Goal: Task Accomplishment & Management: Complete application form

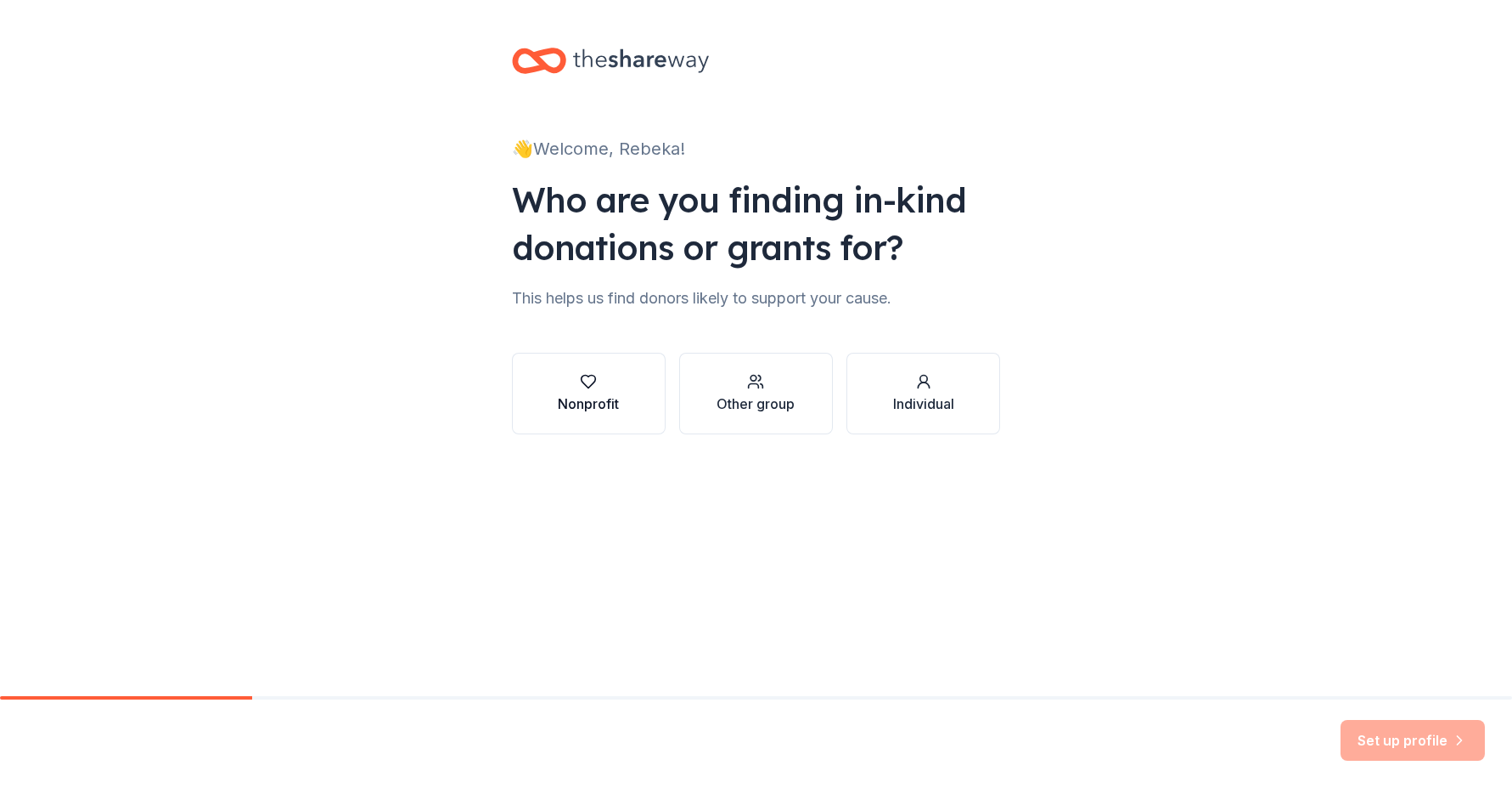
click at [591, 376] on icon "button" at bounding box center [589, 382] width 17 height 17
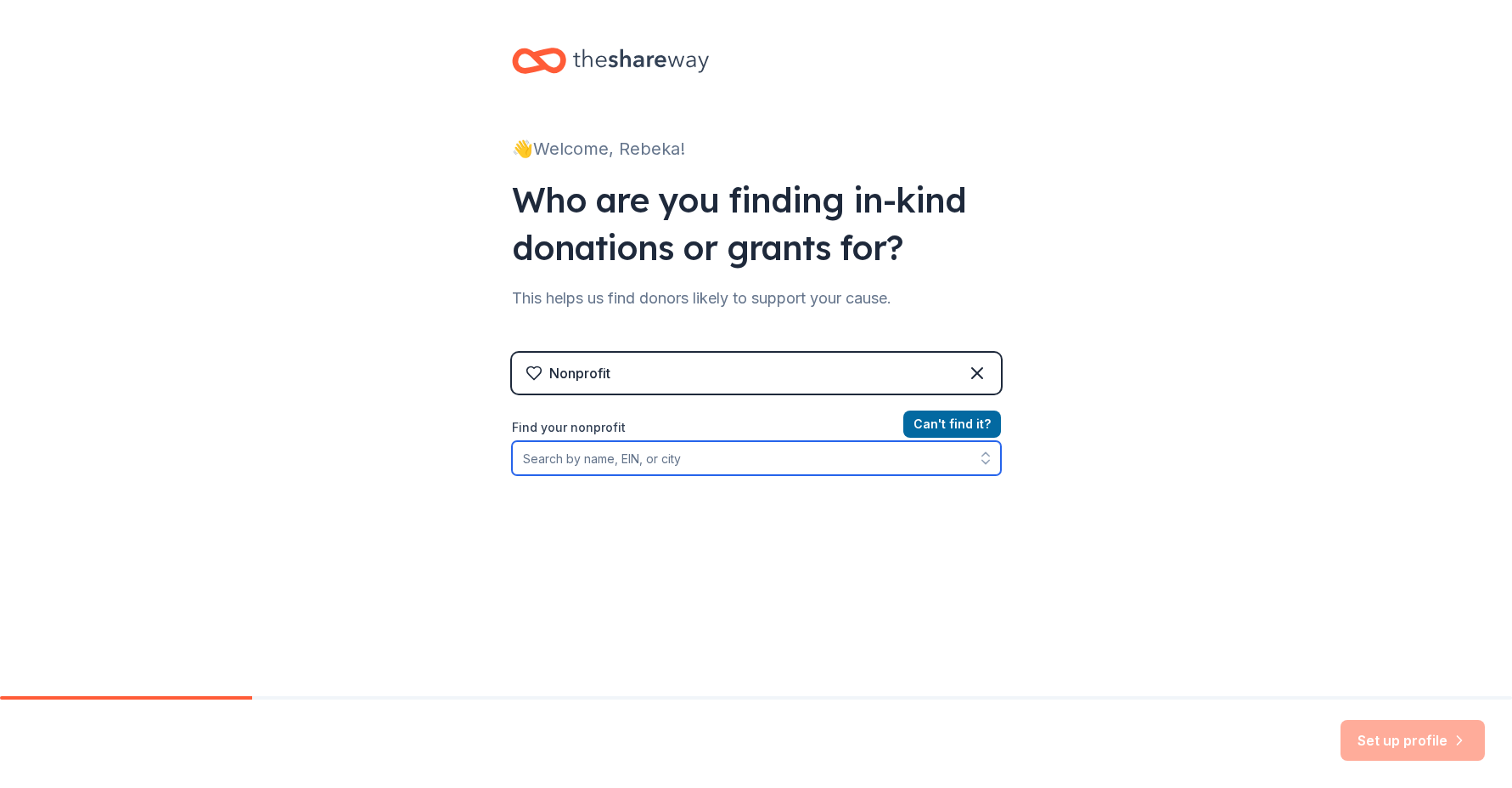
click at [859, 468] on input "Find your nonprofit" at bounding box center [756, 458] width 489 height 34
click at [590, 461] on input "Find your nonprofit" at bounding box center [756, 458] width 489 height 34
paste input "[US_EMPLOYER_IDENTIFICATION_NUMBER]"
type input "[US_EMPLOYER_IDENTIFICATION_NUMBER]"
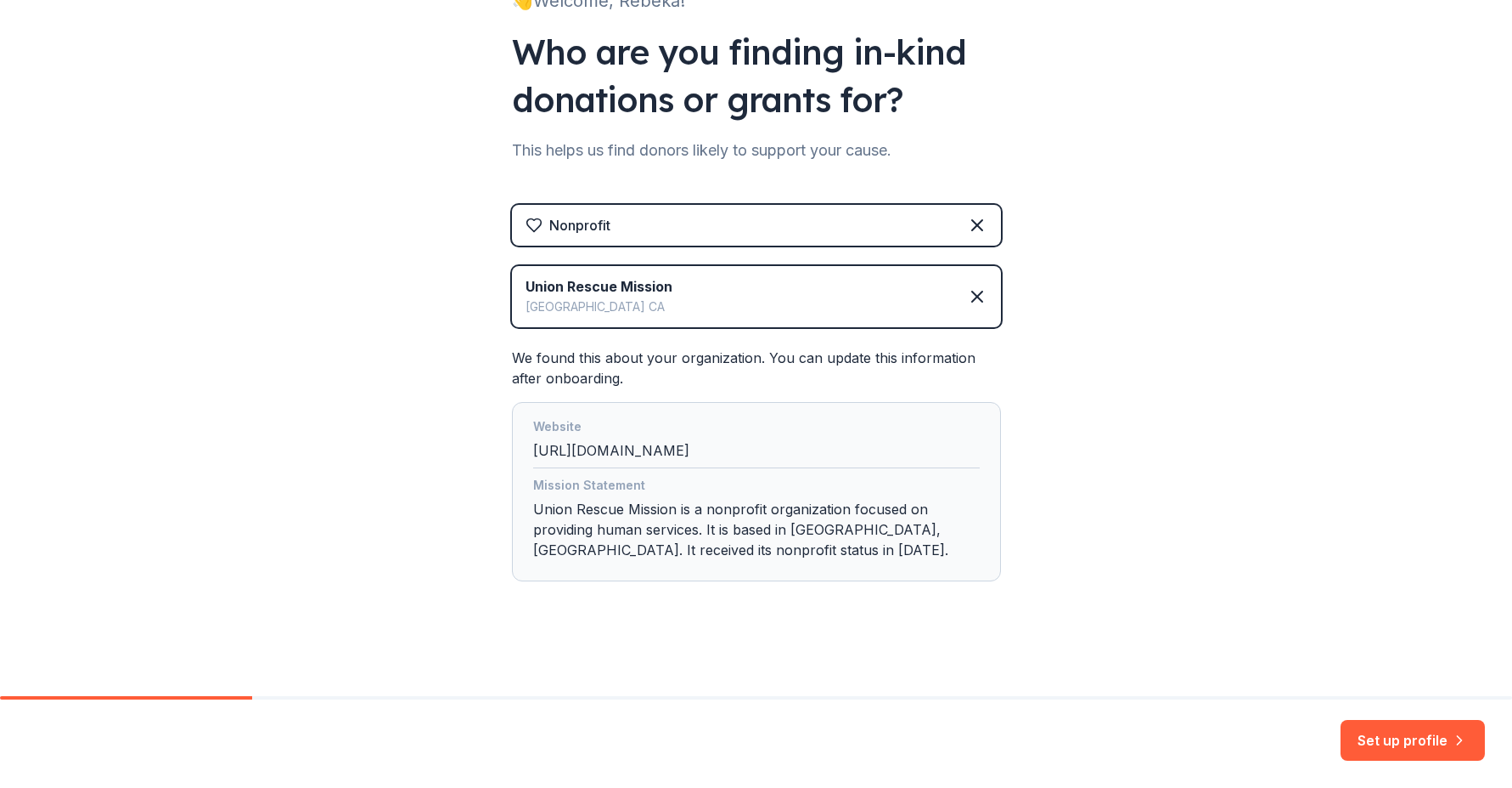
scroll to position [149, 0]
click at [1413, 731] on button "Set up profile" at bounding box center [1412, 739] width 144 height 41
click at [1411, 734] on div "Set up profile" at bounding box center [1412, 739] width 144 height 41
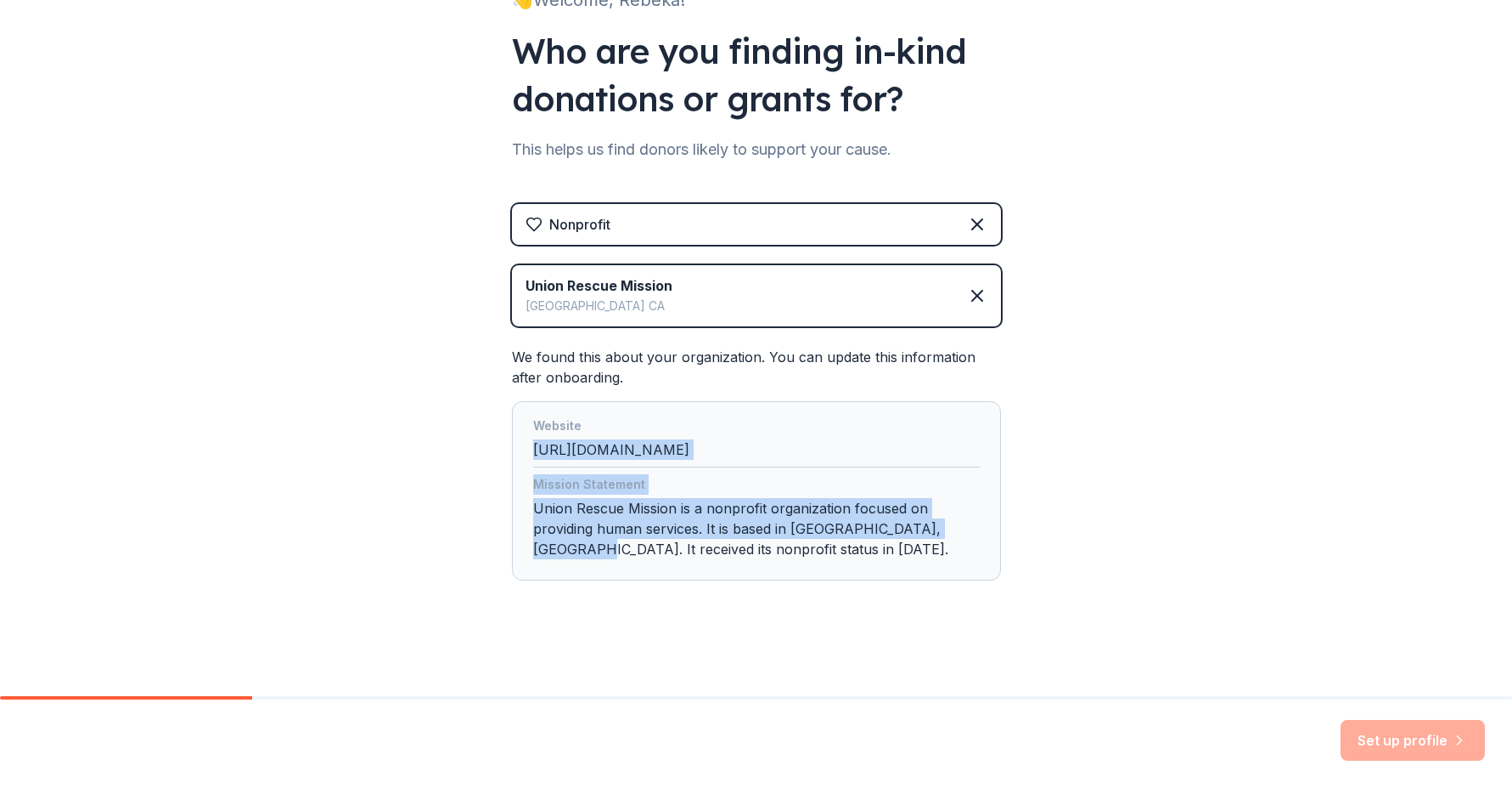
drag, startPoint x: 1498, startPoint y: 423, endPoint x: 1465, endPoint y: 531, distance: 112.9
click at [1465, 531] on div "👋 Welcome, Rebeka! Who are you finding in-kind donations or grants for? This he…" at bounding box center [756, 273] width 1512 height 845
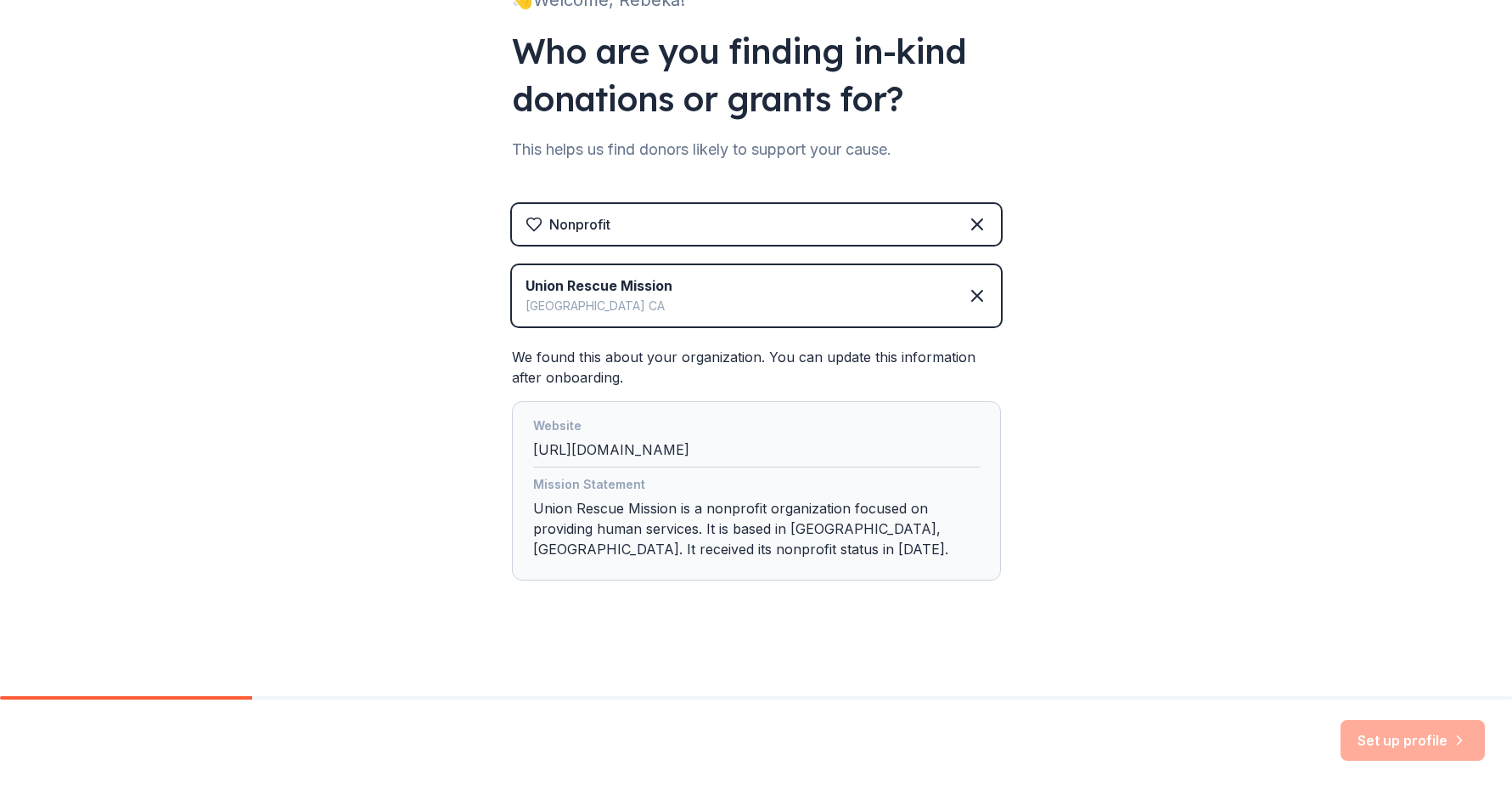
drag, startPoint x: 244, startPoint y: 701, endPoint x: 568, endPoint y: 715, distance: 324.3
click at [568, 715] on div "Set up profile" at bounding box center [756, 744] width 1512 height 89
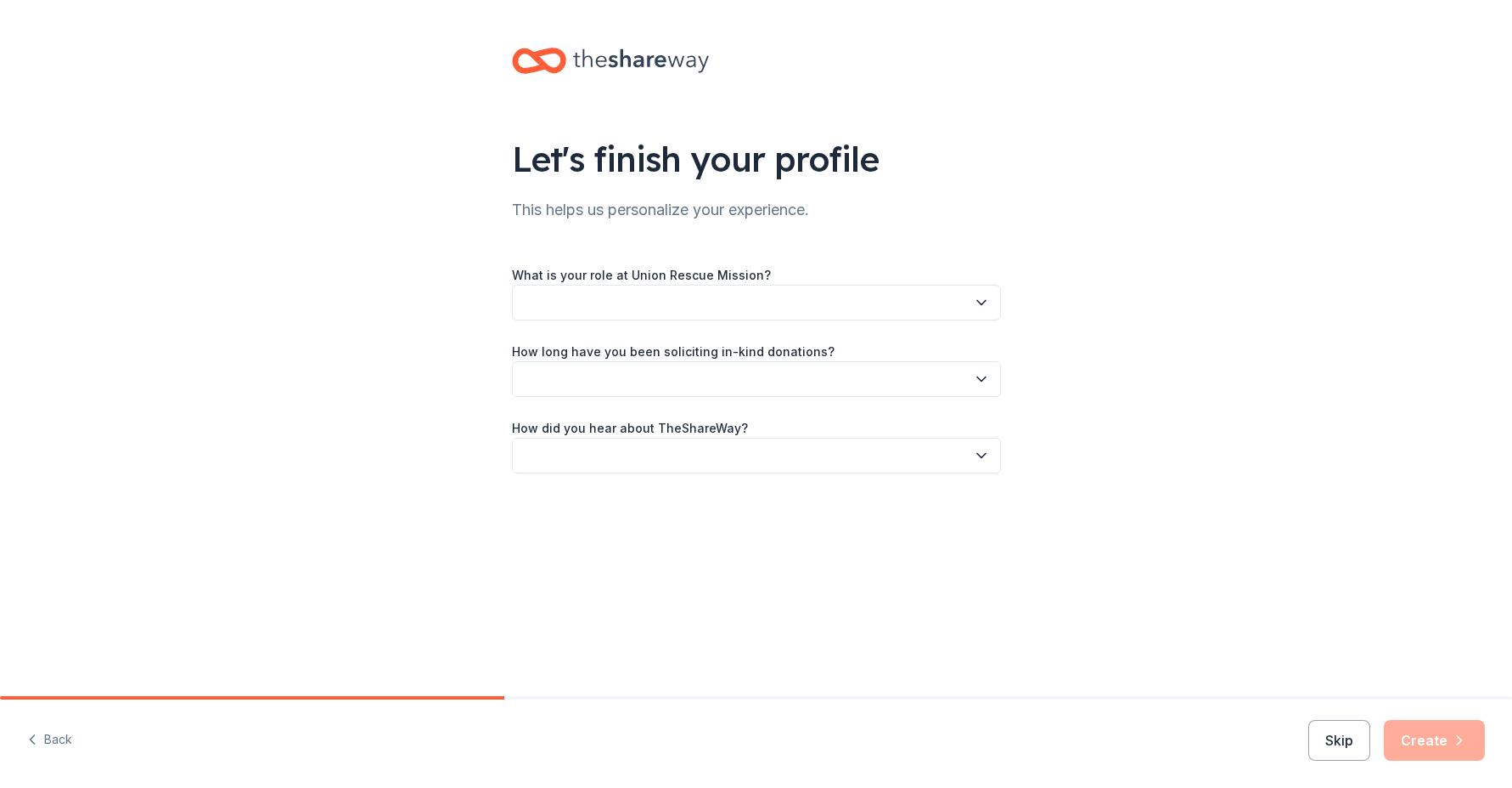
click at [1392, 731] on div "Skip Create" at bounding box center [1396, 739] width 176 height 41
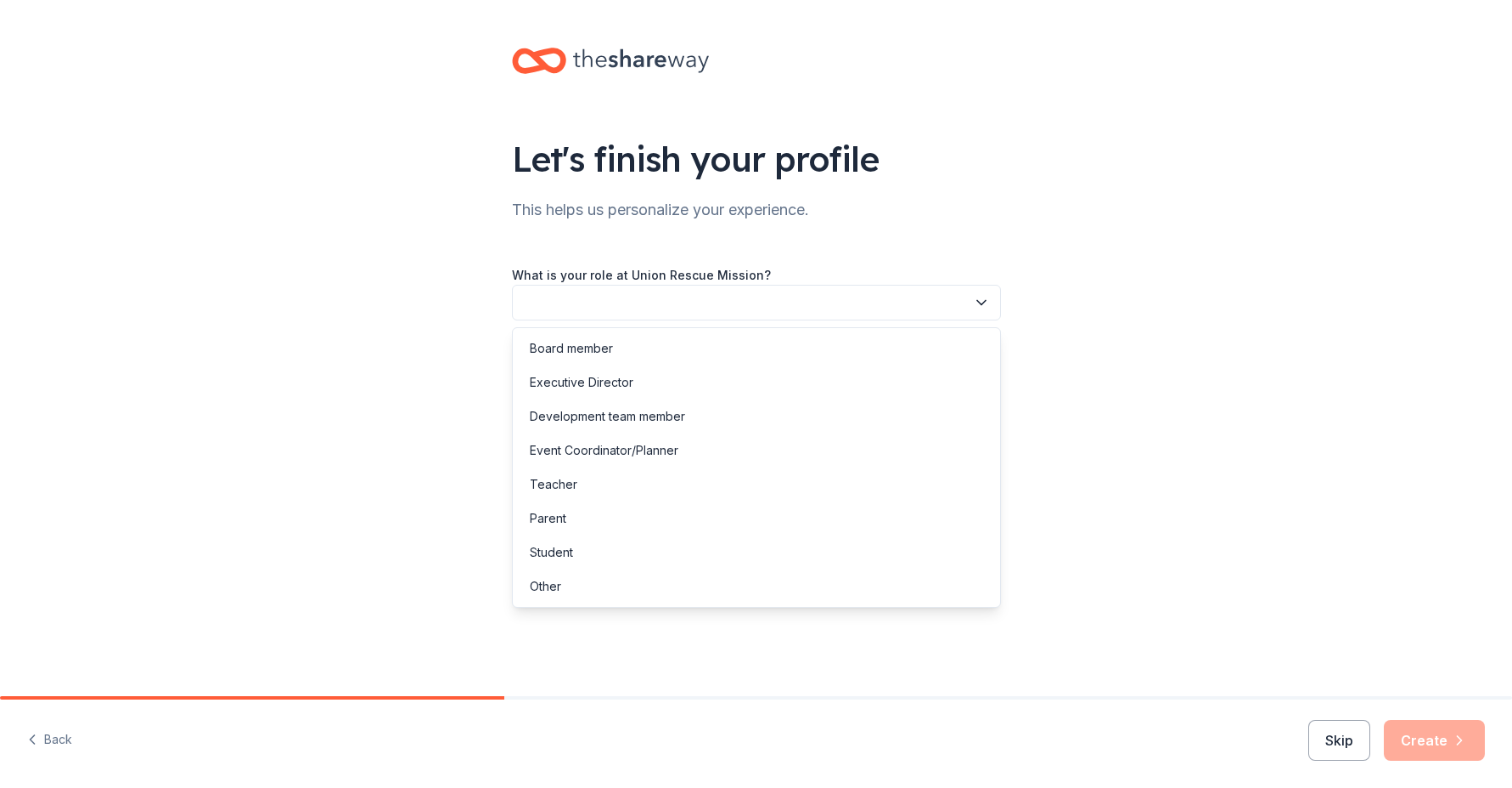
click at [700, 307] on button "button" at bounding box center [756, 303] width 489 height 36
click at [673, 419] on div "Development team member" at bounding box center [607, 417] width 155 height 21
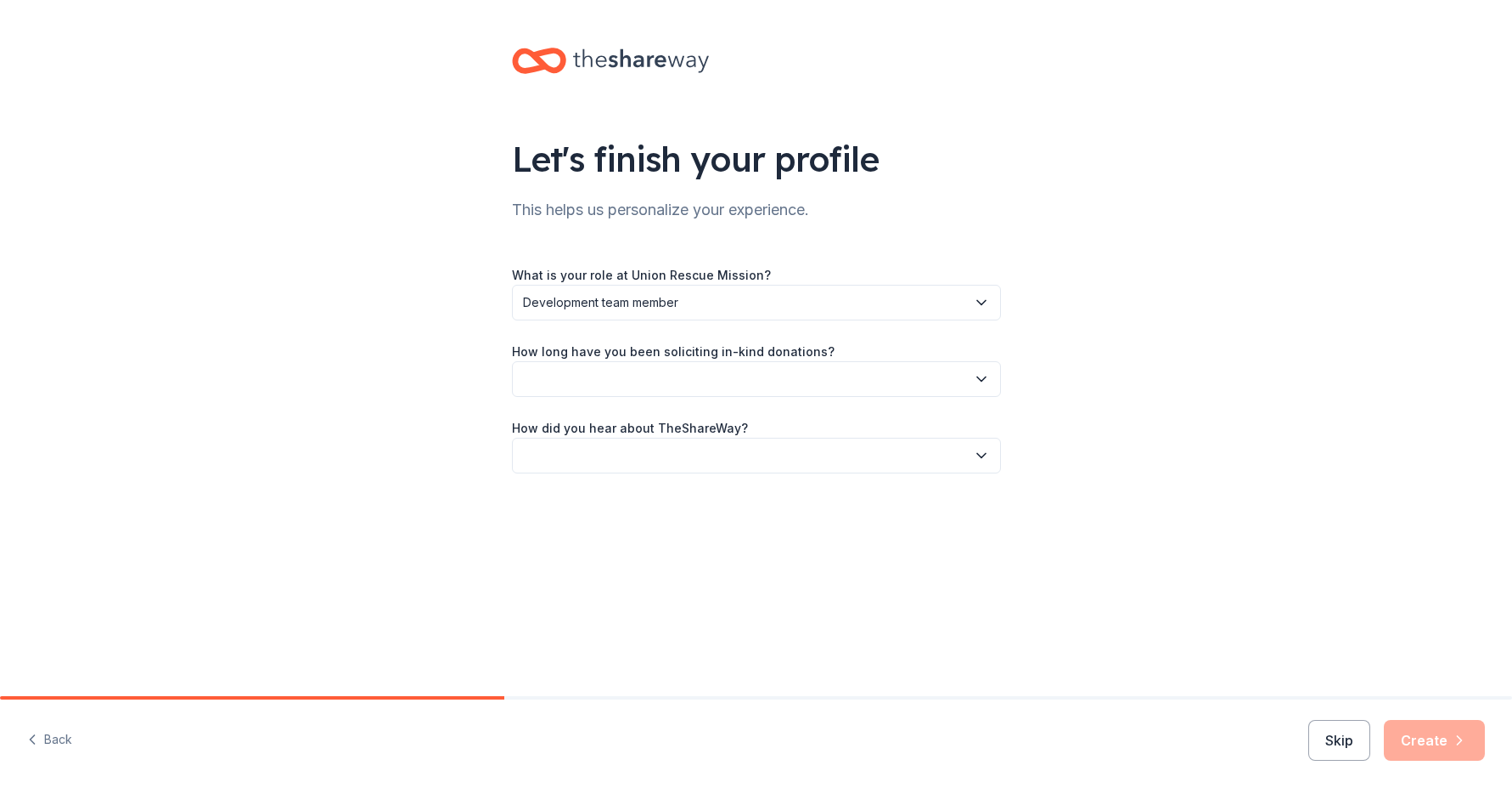
click at [872, 382] on button "button" at bounding box center [756, 379] width 489 height 36
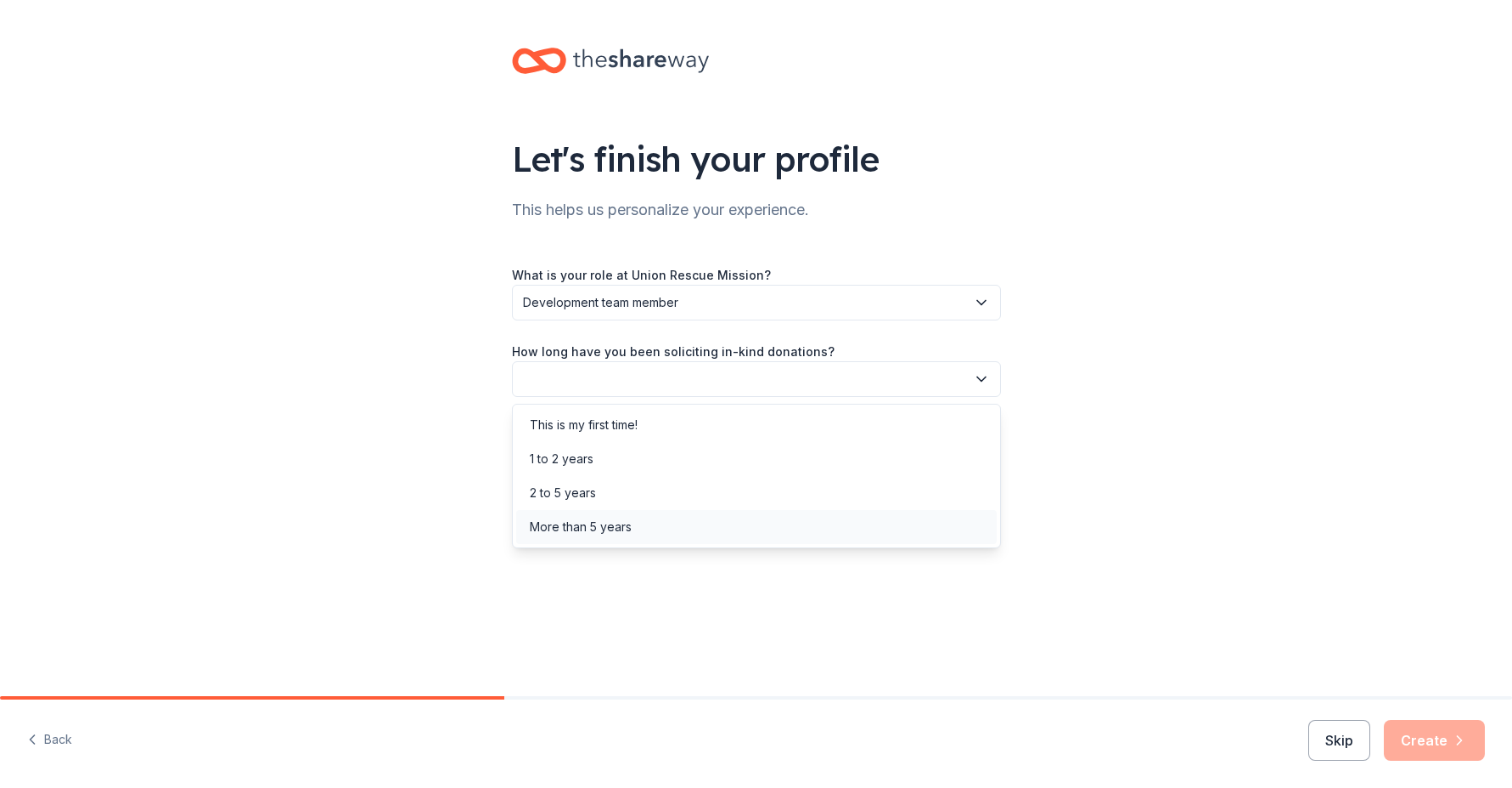
click at [753, 534] on div "More than 5 years" at bounding box center [756, 527] width 480 height 34
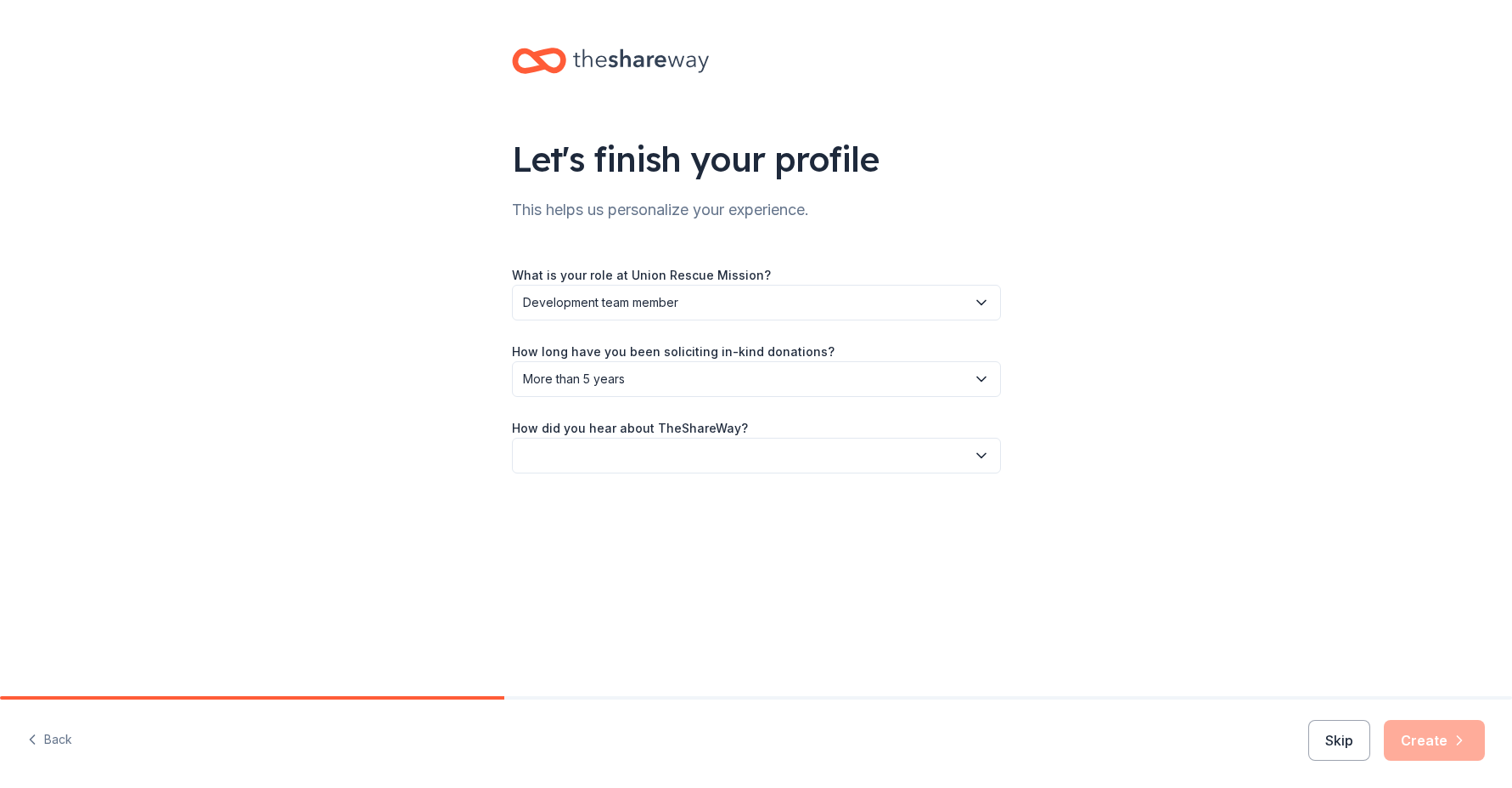
click at [826, 446] on button "button" at bounding box center [756, 455] width 489 height 36
click at [667, 493] on div "Friend or colleague" at bounding box center [756, 501] width 480 height 34
click at [1399, 732] on button "Create" at bounding box center [1434, 739] width 101 height 41
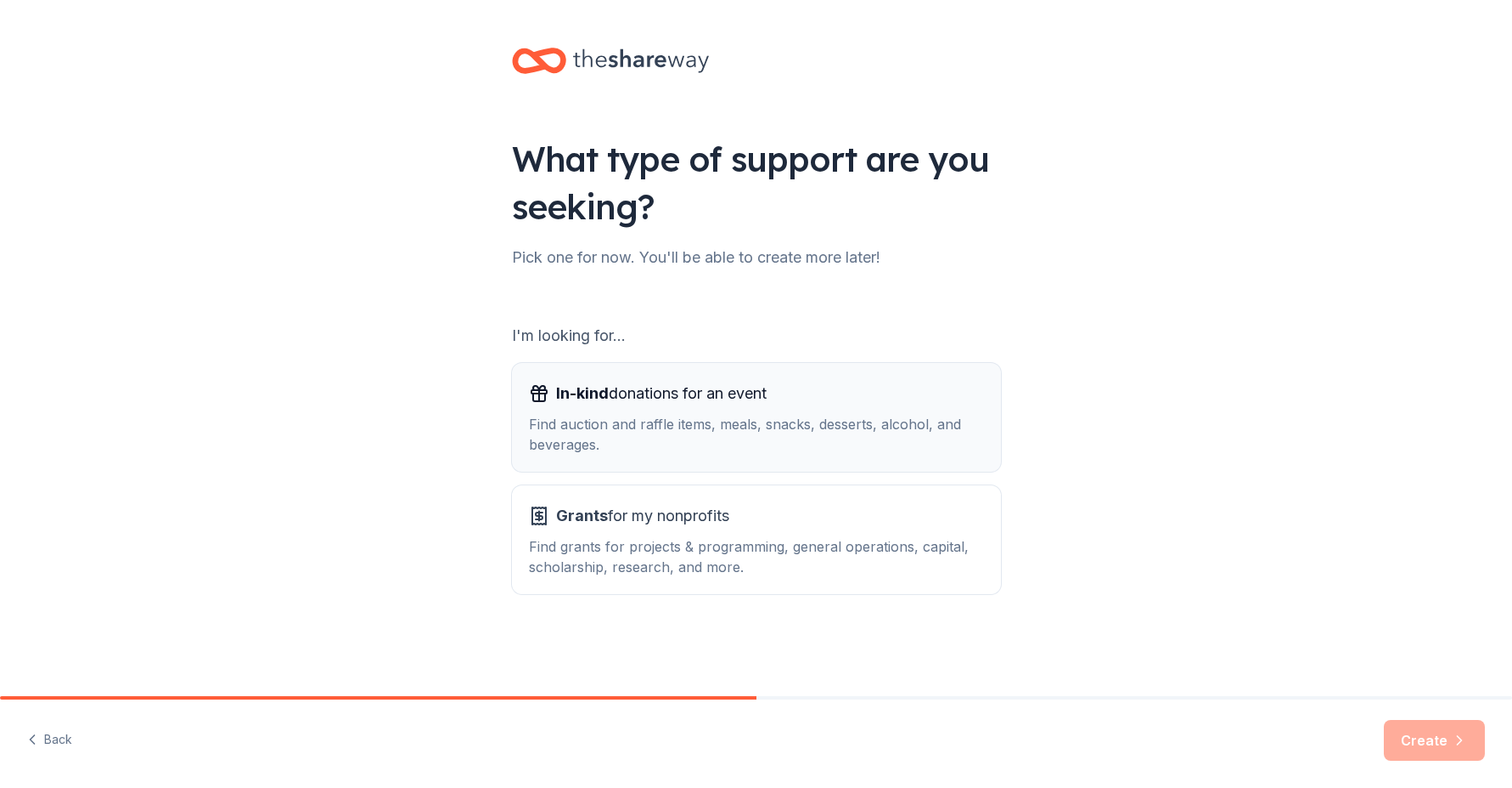
click at [871, 441] on div "Find auction and raffle items, meals, snacks, desserts, alcohol, and beverages." at bounding box center [756, 434] width 455 height 41
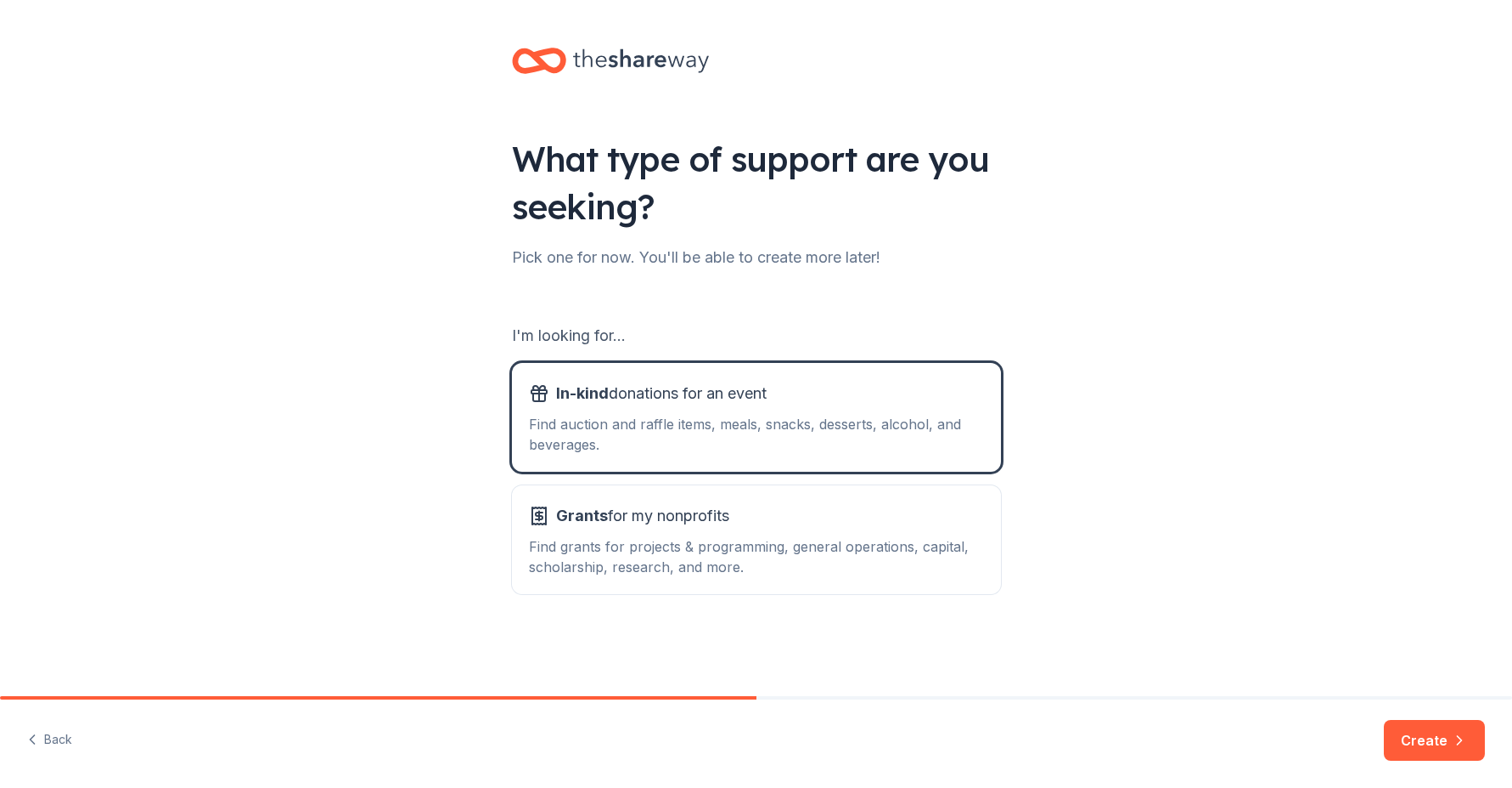
click at [1297, 532] on div "What type of support are you seeking? Pick one for now. You'll be able to creat…" at bounding box center [756, 342] width 1512 height 685
click at [1459, 726] on button "Create" at bounding box center [1434, 739] width 101 height 41
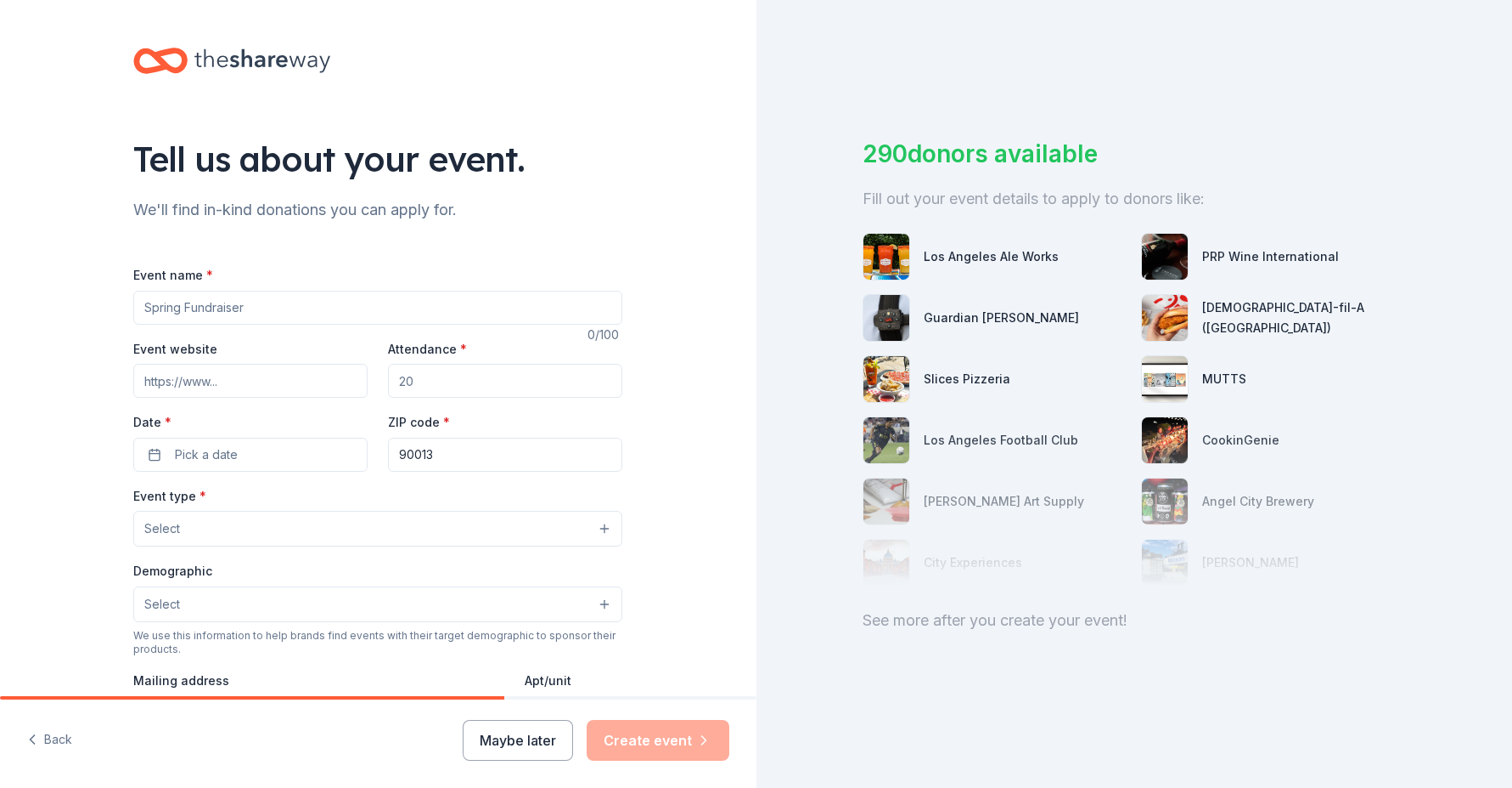
click at [341, 534] on button "Select" at bounding box center [378, 529] width 489 height 36
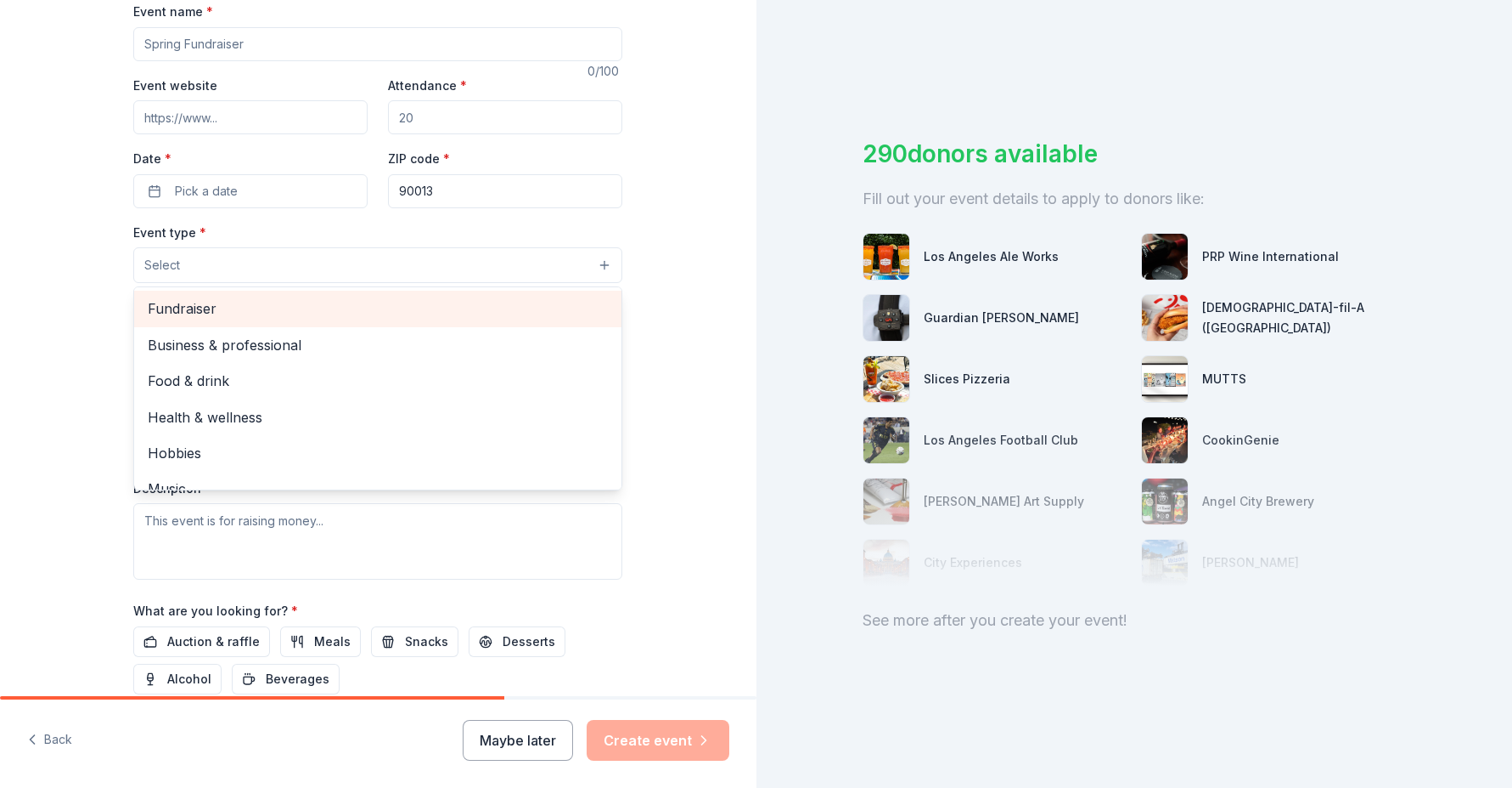
click at [173, 318] on span "Fundraiser" at bounding box center [378, 307] width 461 height 22
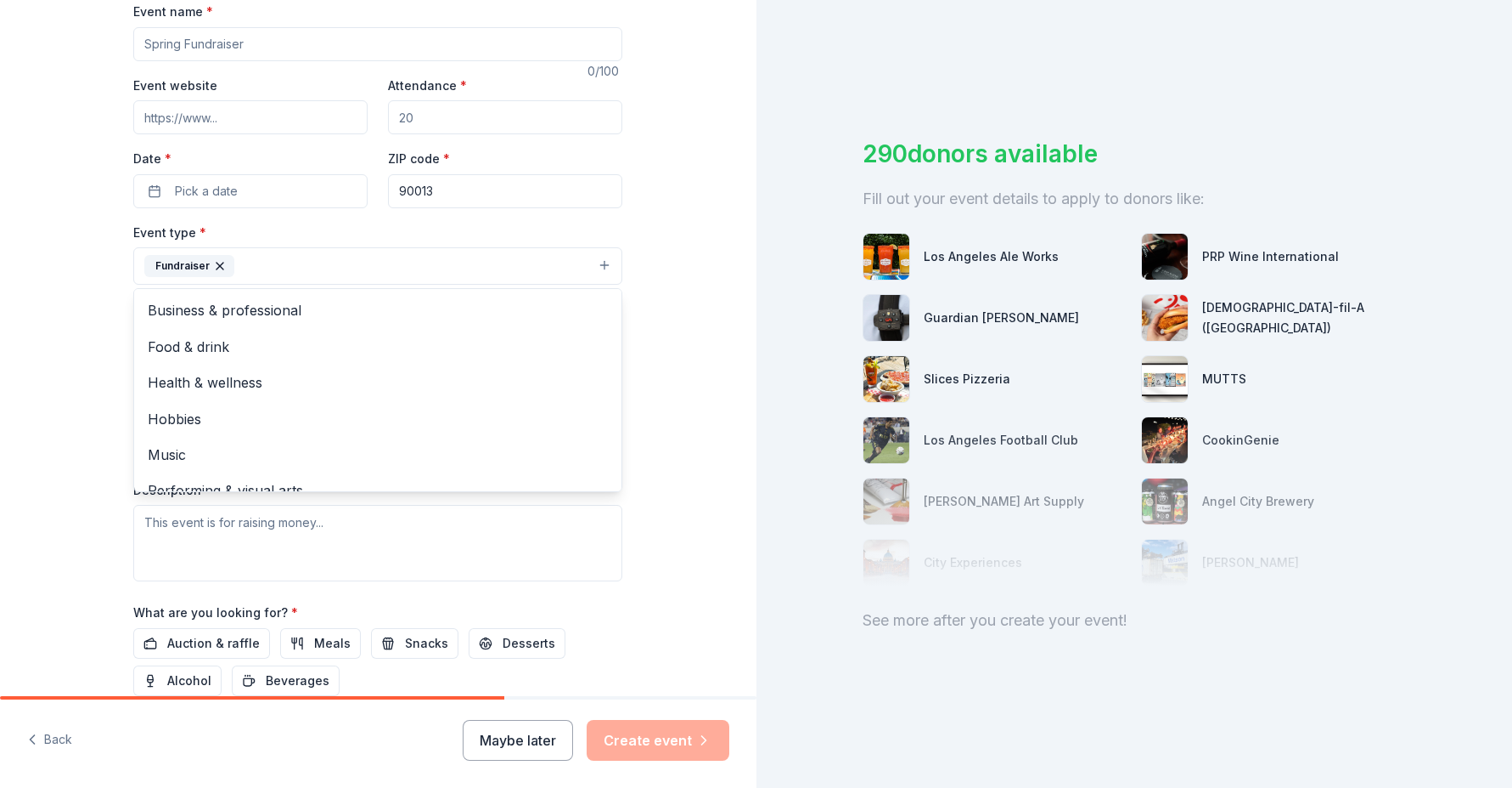
click at [410, 580] on div "Event type * Fundraiser Business & professional Food & drink Health & wellness …" at bounding box center [378, 401] width 489 height 359
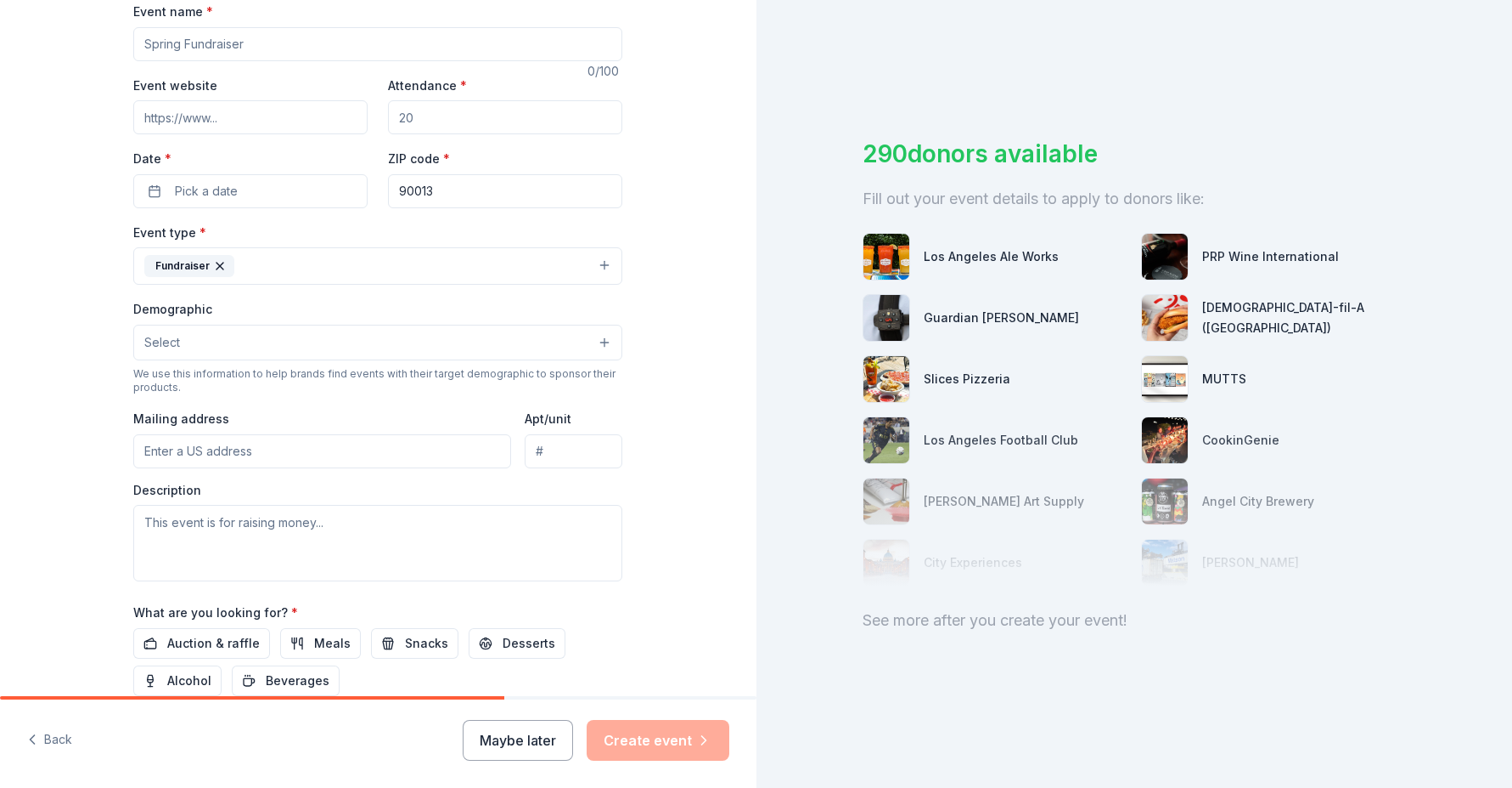
click at [349, 462] on input "Mailing address" at bounding box center [322, 451] width 378 height 34
type input "[STREET_ADDRESS][PERSON_NAME]"
click at [329, 557] on textarea at bounding box center [378, 542] width 489 height 76
click at [213, 271] on icon "button" at bounding box center [219, 266] width 13 height 13
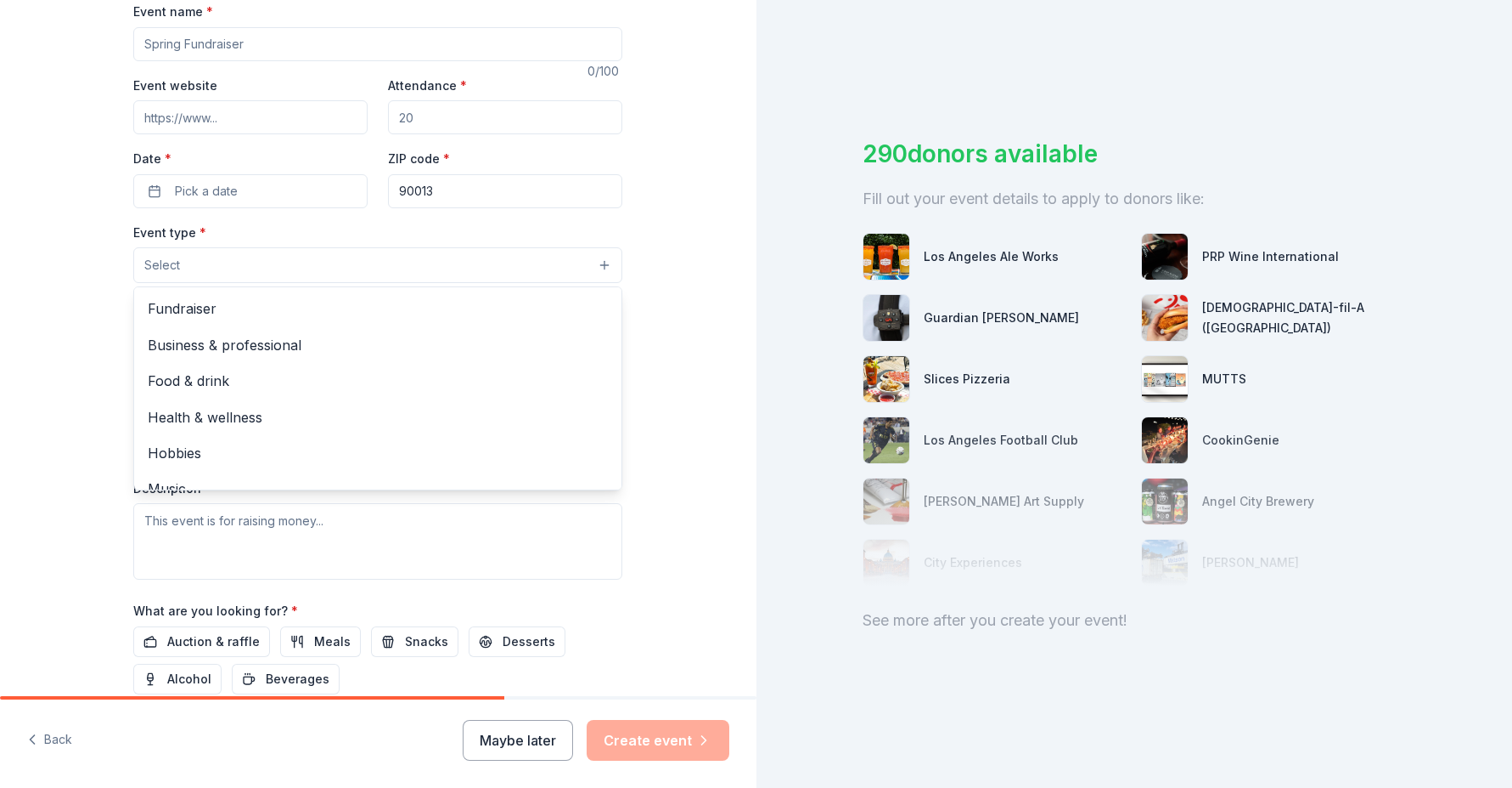
scroll to position [57, 0]
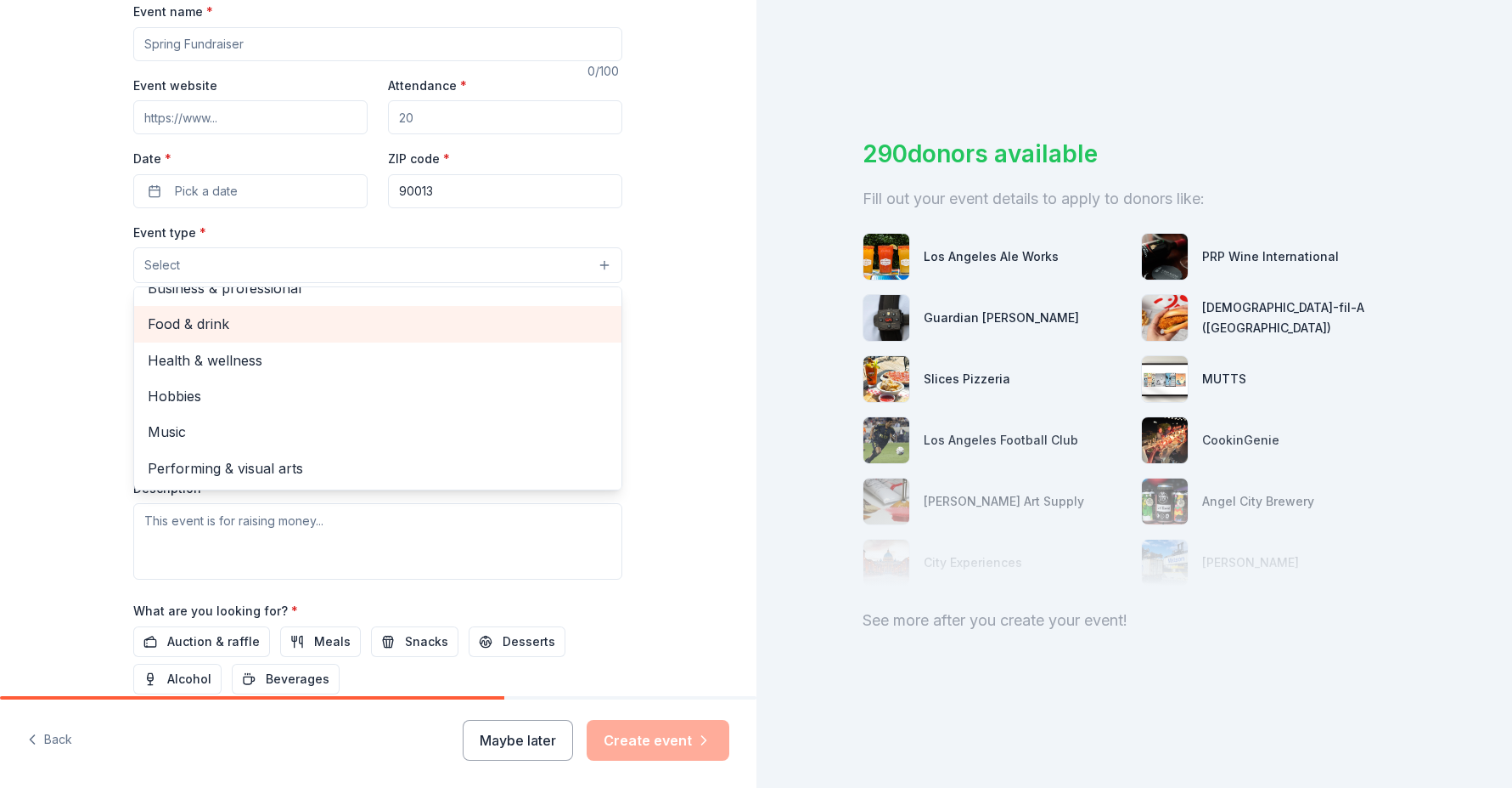
click at [238, 316] on span "Food & drink" at bounding box center [378, 323] width 461 height 22
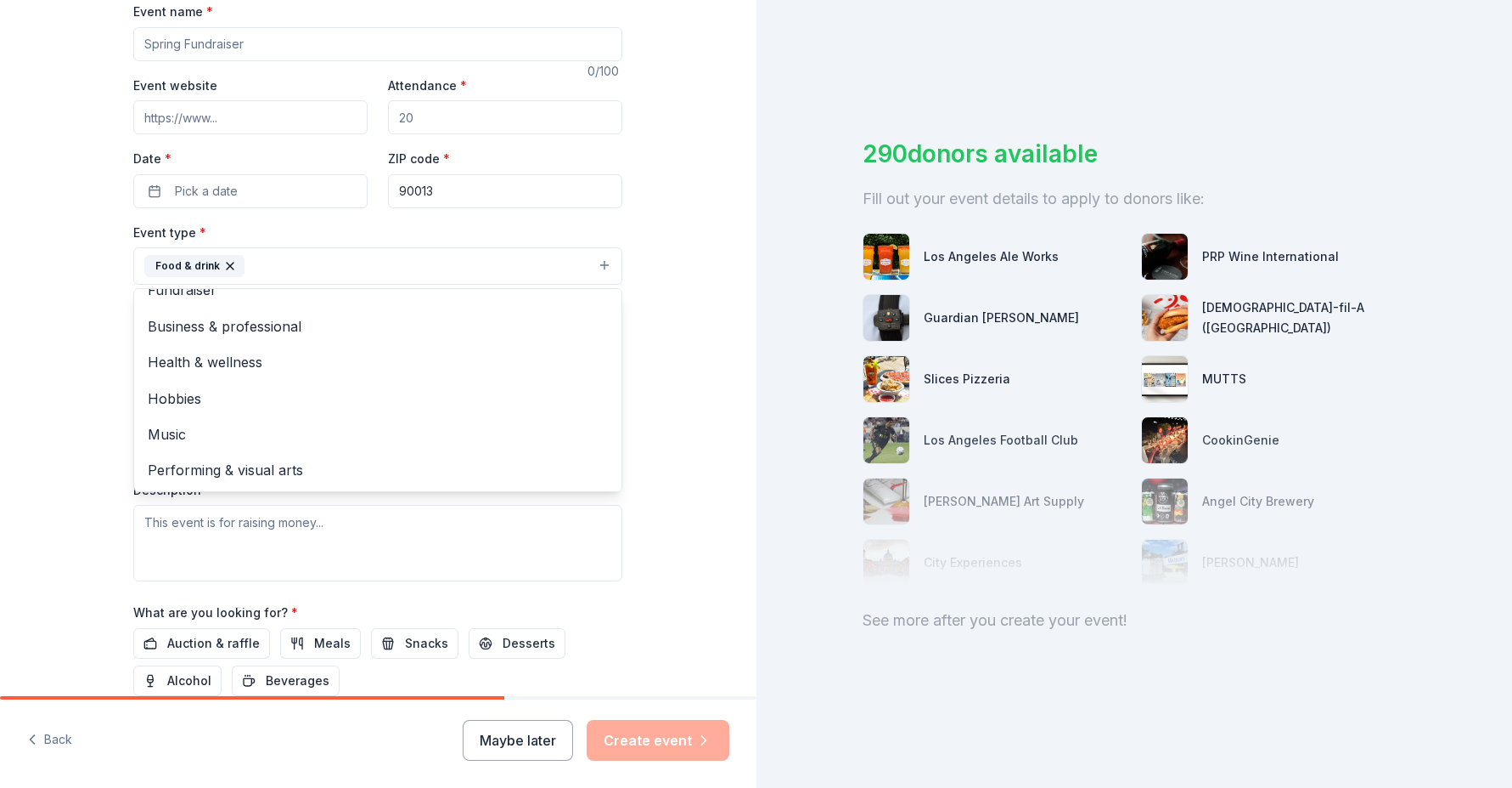
click at [674, 467] on div "Tell us about your event. We'll find in-kind donations you can apply for. Event…" at bounding box center [378, 303] width 756 height 1132
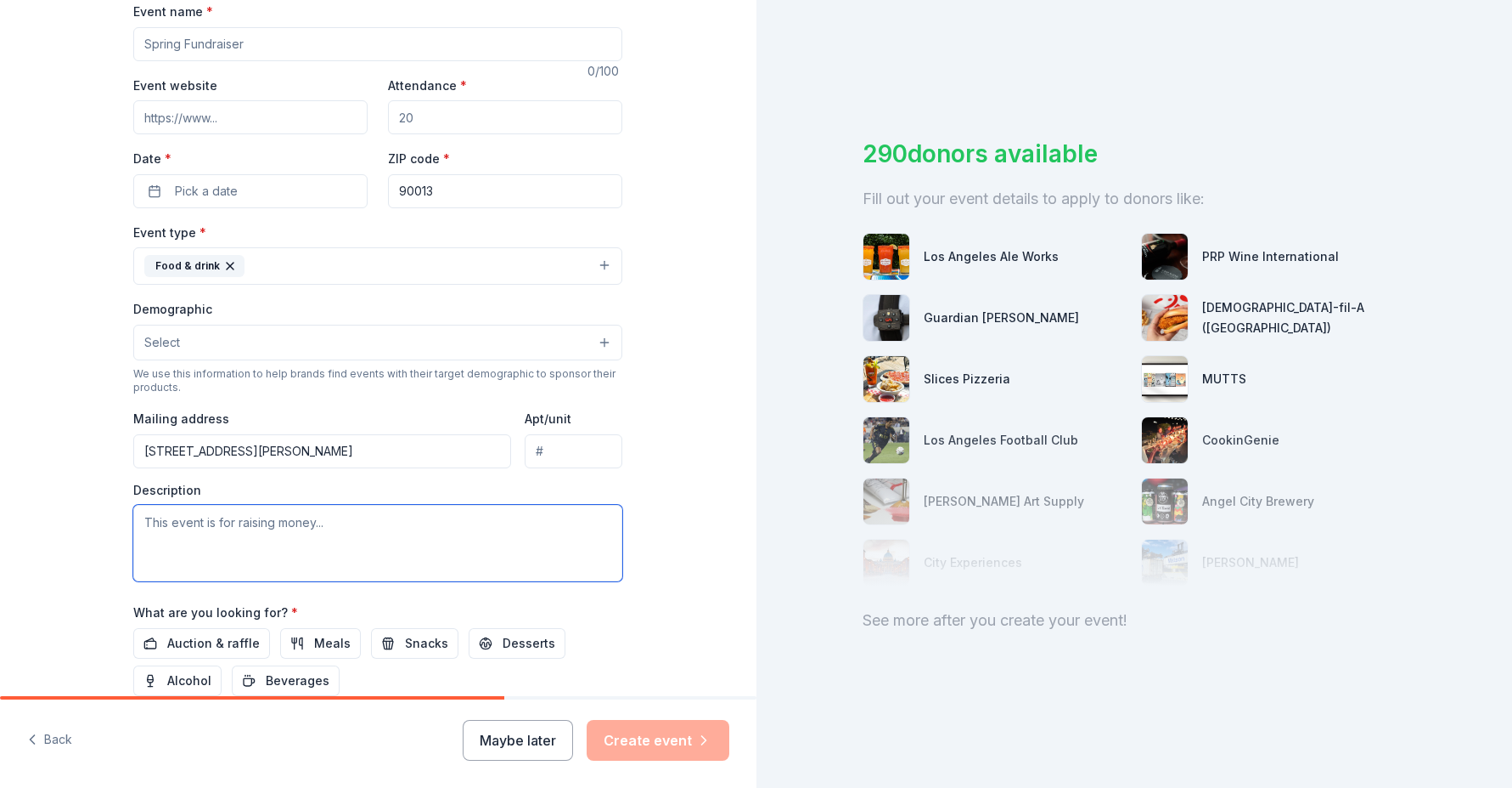
click at [358, 520] on textarea at bounding box center [378, 542] width 489 height 76
type textarea "This event is to raise in kind need for our [DATE] event"
click at [316, 639] on span "Meals" at bounding box center [332, 643] width 37 height 21
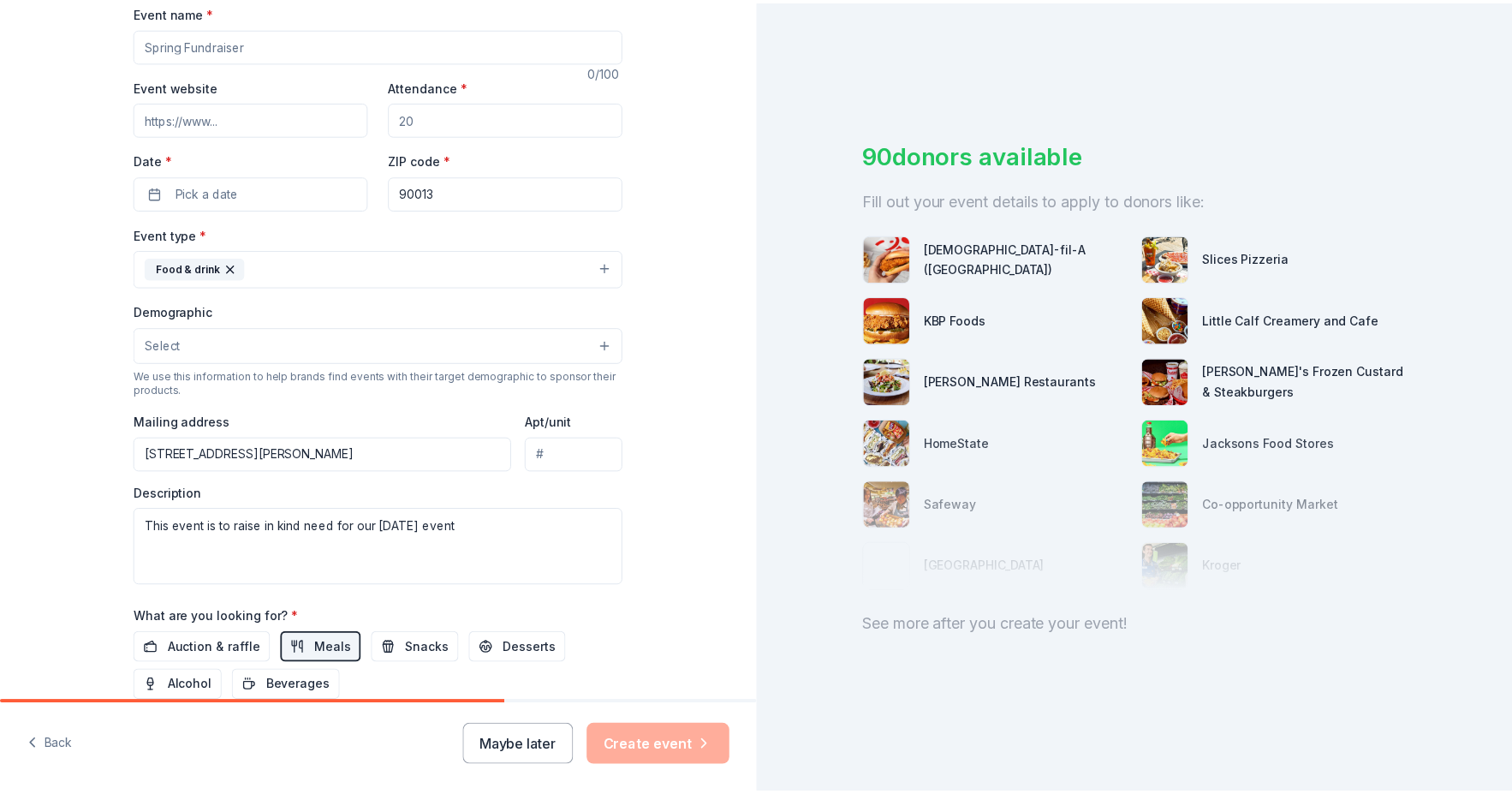
scroll to position [440, 0]
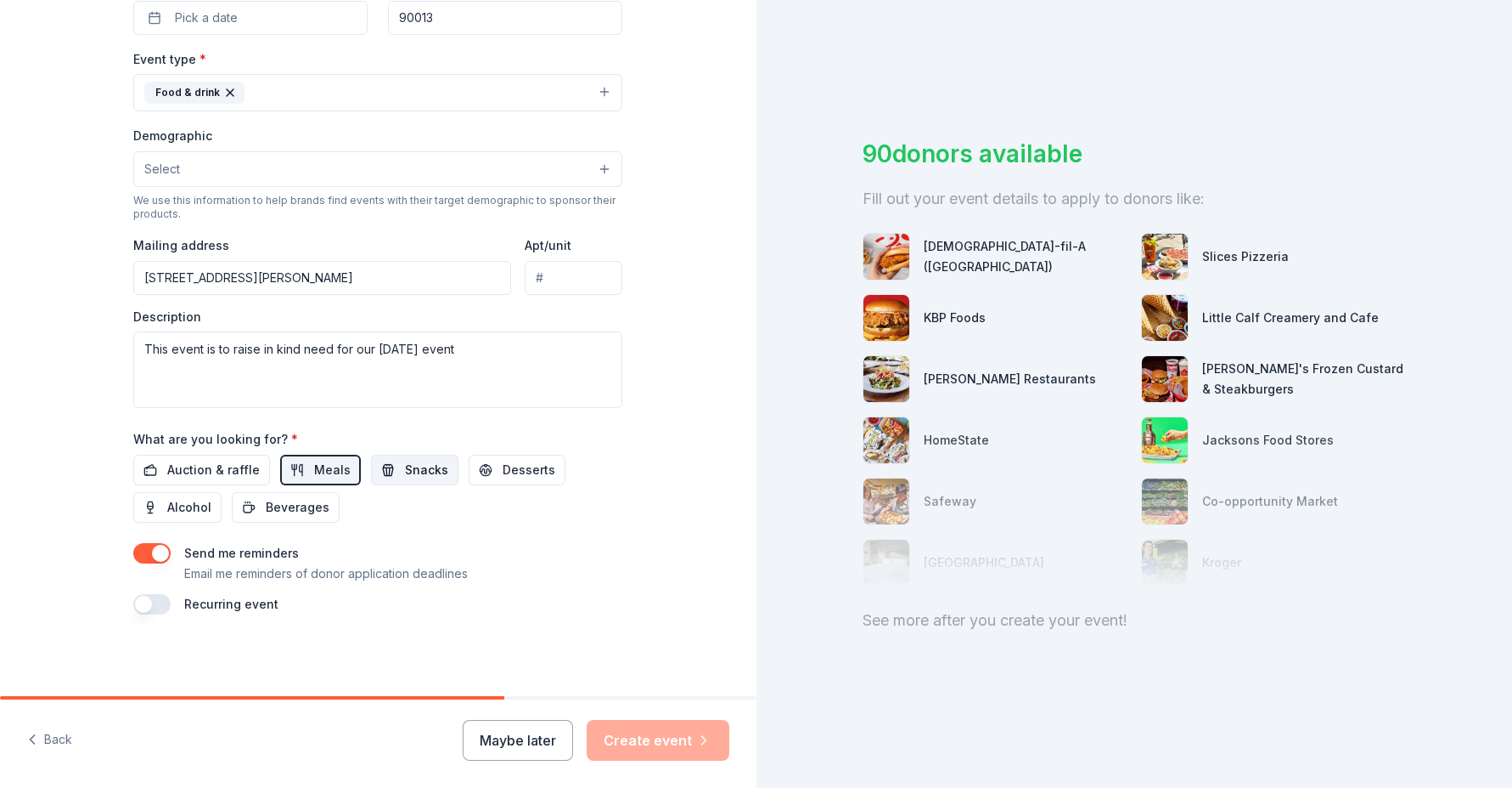
click at [405, 478] on span "Snacks" at bounding box center [427, 470] width 43 height 21
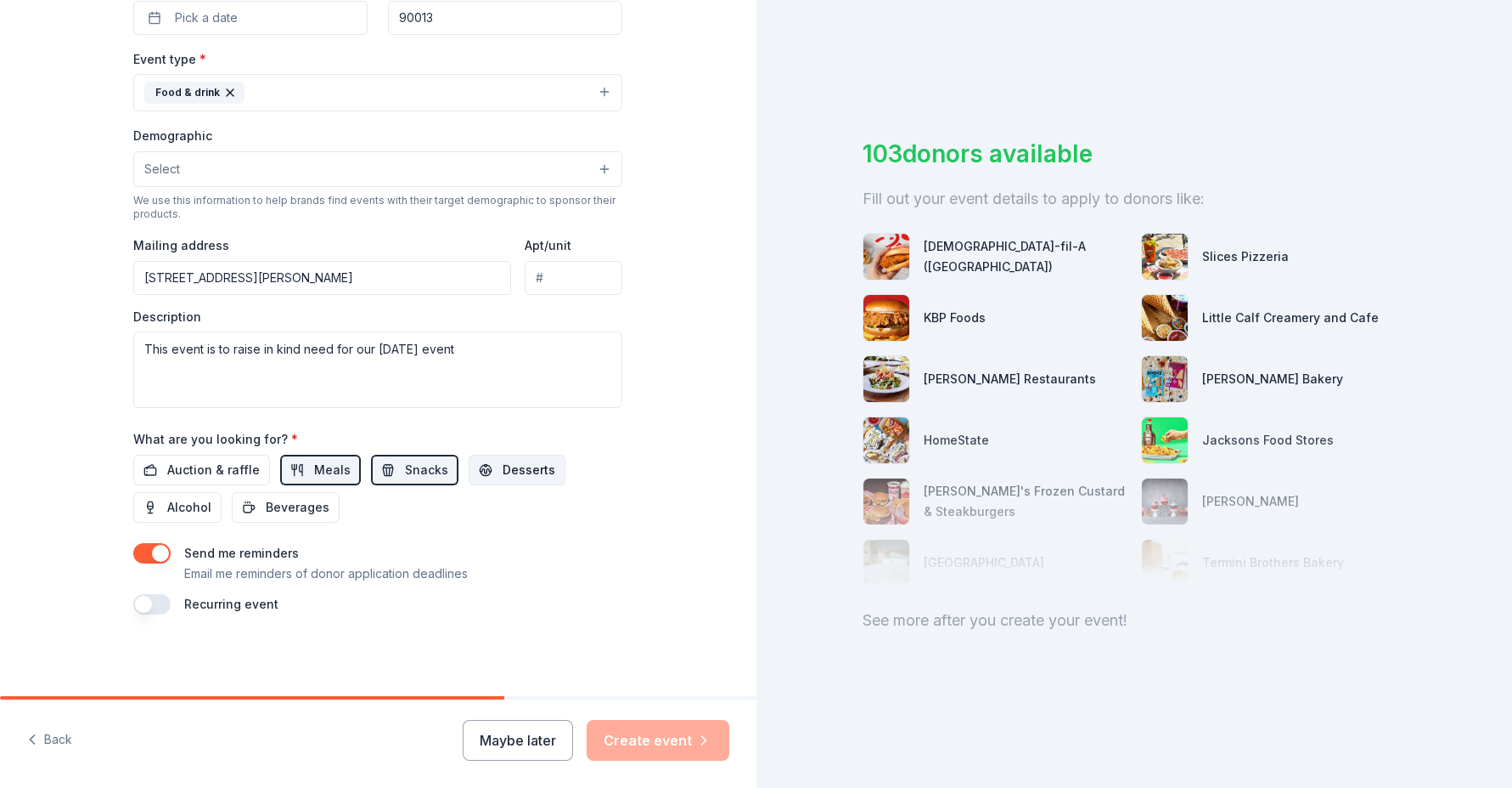
click at [503, 482] on button "Desserts" at bounding box center [517, 469] width 97 height 30
click at [267, 502] on span "Beverages" at bounding box center [298, 507] width 64 height 21
click at [679, 744] on div "Maybe later Create event" at bounding box center [595, 739] width 267 height 41
click at [631, 731] on div "Maybe later Create event" at bounding box center [595, 739] width 267 height 41
click at [535, 736] on button "Maybe later" at bounding box center [517, 739] width 110 height 41
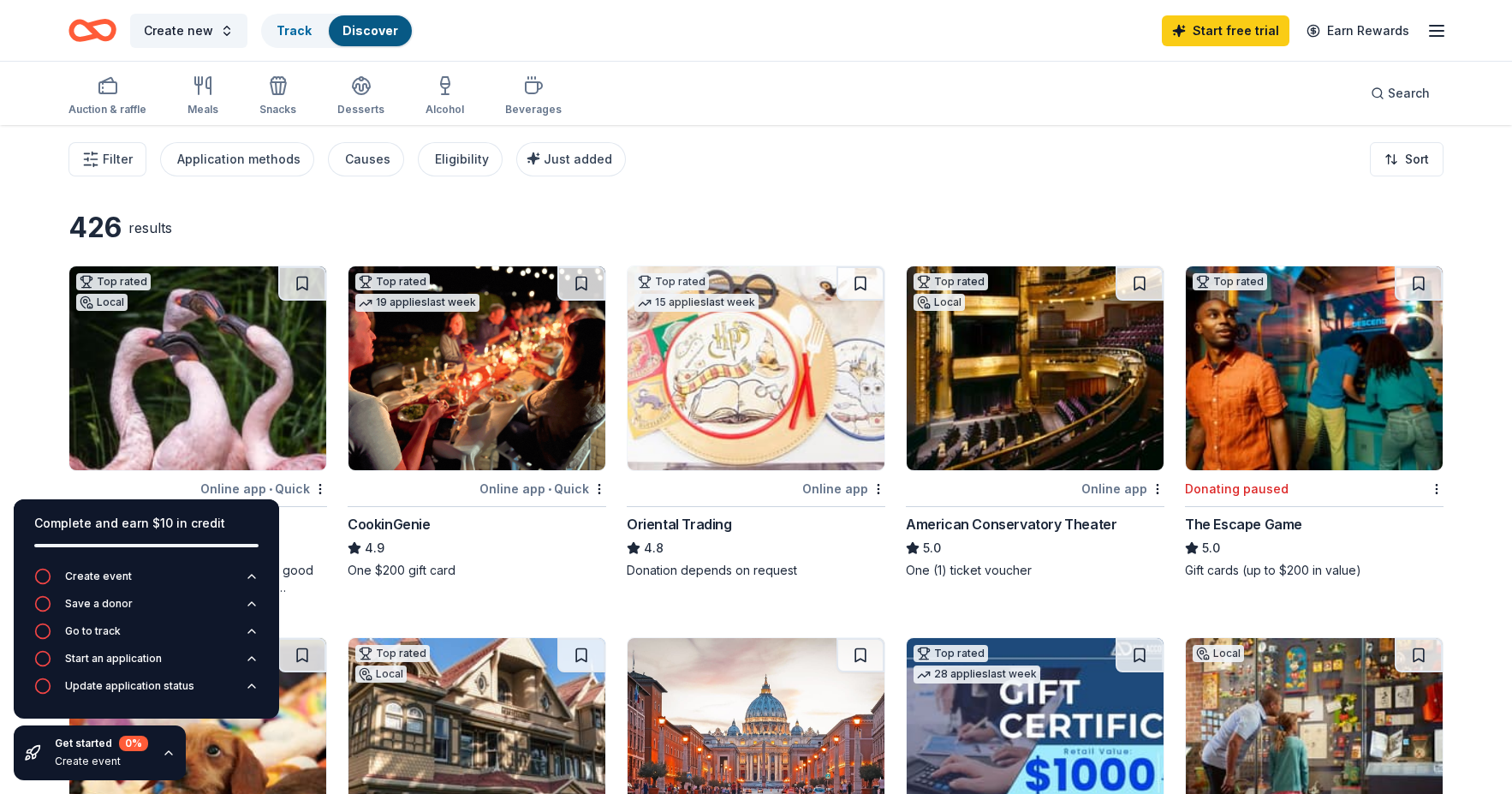
click at [1392, 33] on link "Earn Rewards" at bounding box center [1358, 30] width 123 height 30
click at [725, 180] on div "Filter Application methods Causes Eligibility Just added Sort" at bounding box center [756, 160] width 1512 height 68
